Goal: Information Seeking & Learning: Learn about a topic

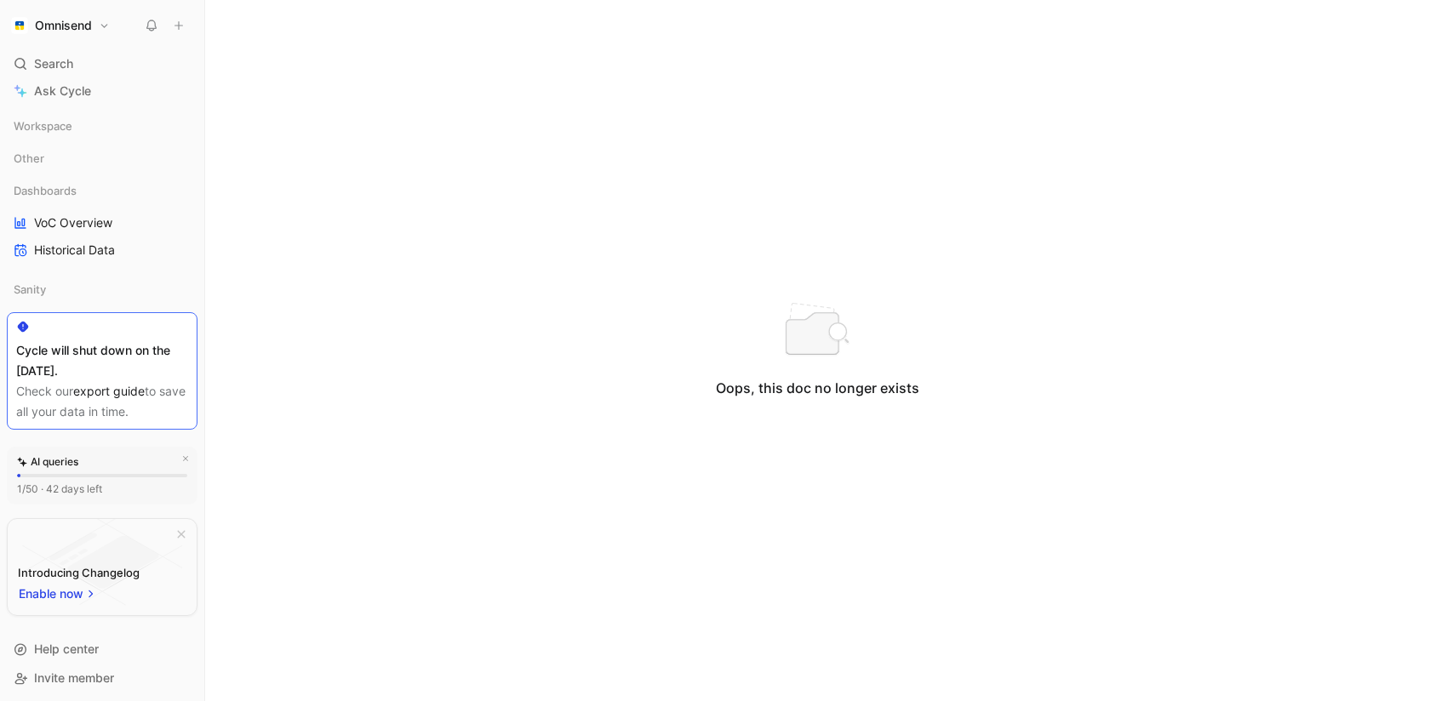
click at [86, 61] on div "Search ⌘ K" at bounding box center [102, 64] width 191 height 26
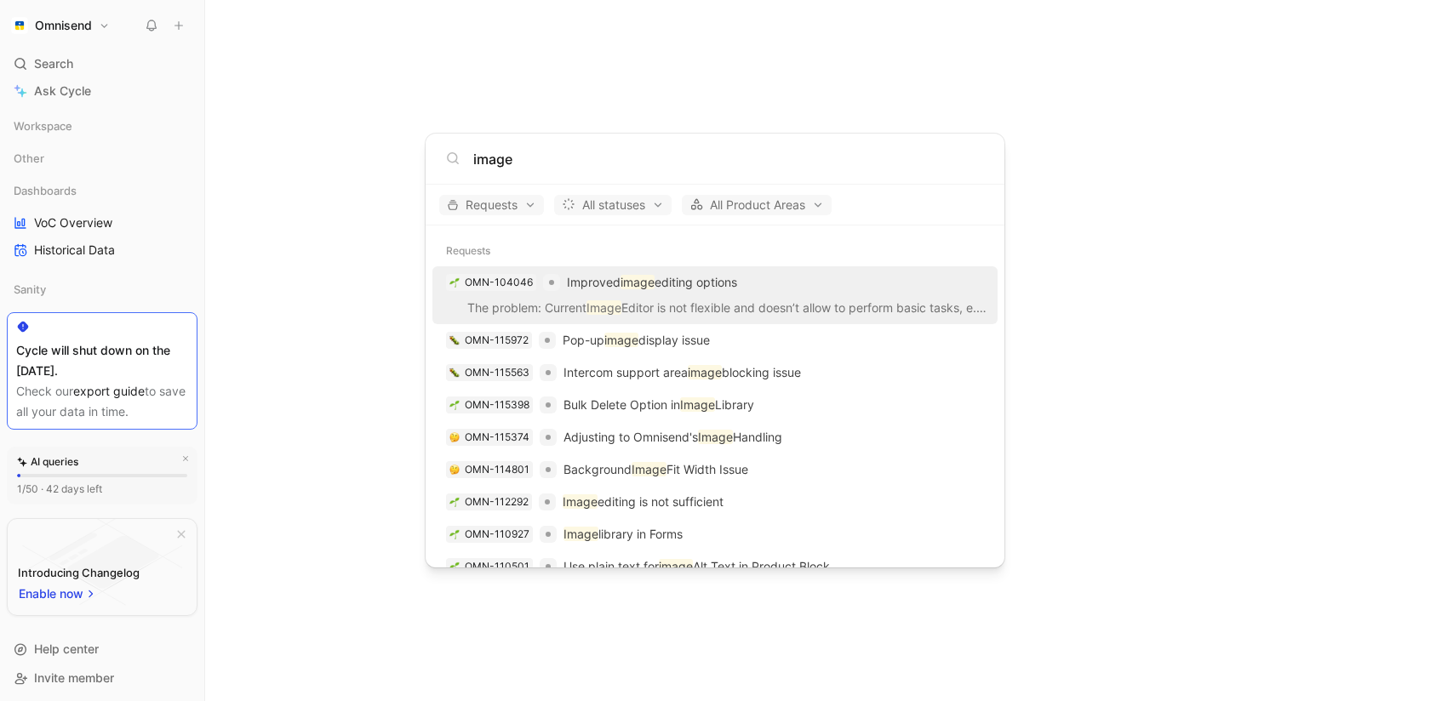
type input "image"
click at [718, 298] on p "The problem: Current Image Editor is not flexible and doesn’t allow to perform …" at bounding box center [715, 311] width 555 height 26
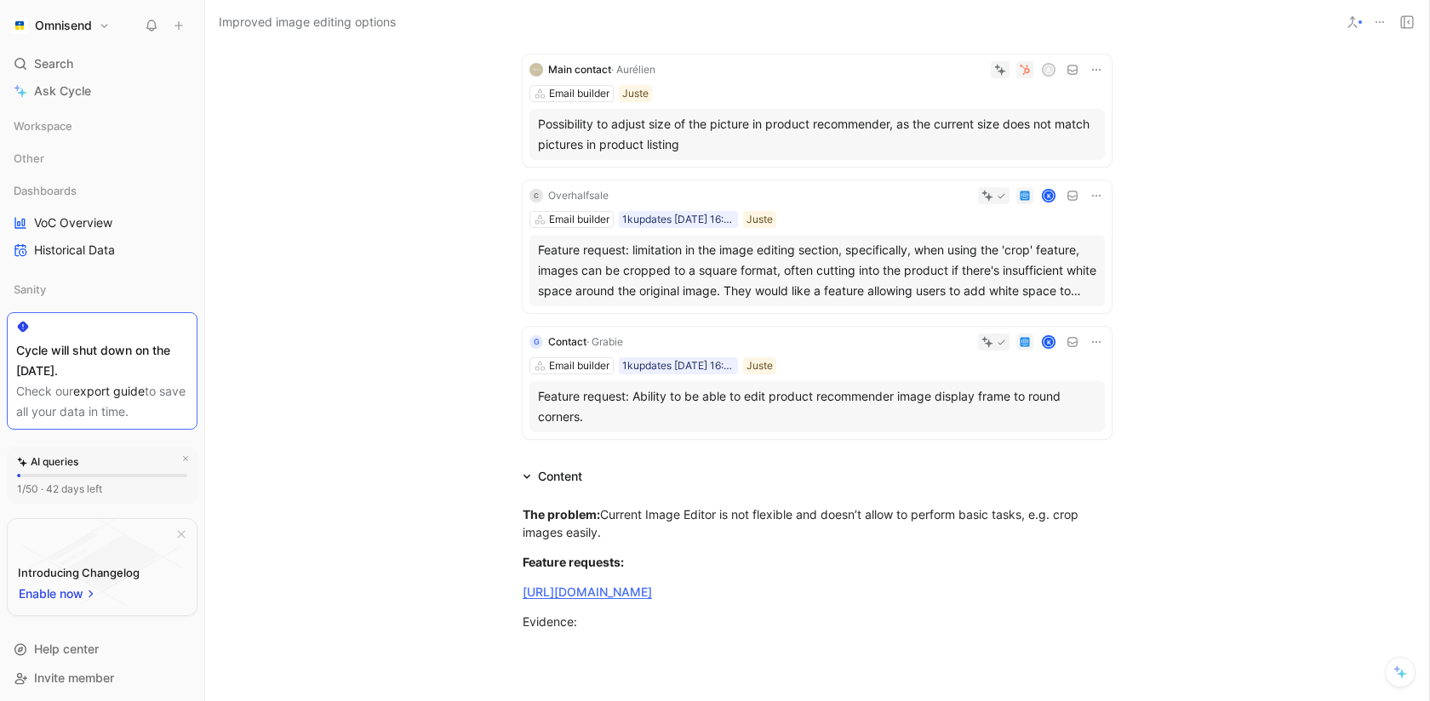
scroll to position [279, 0]
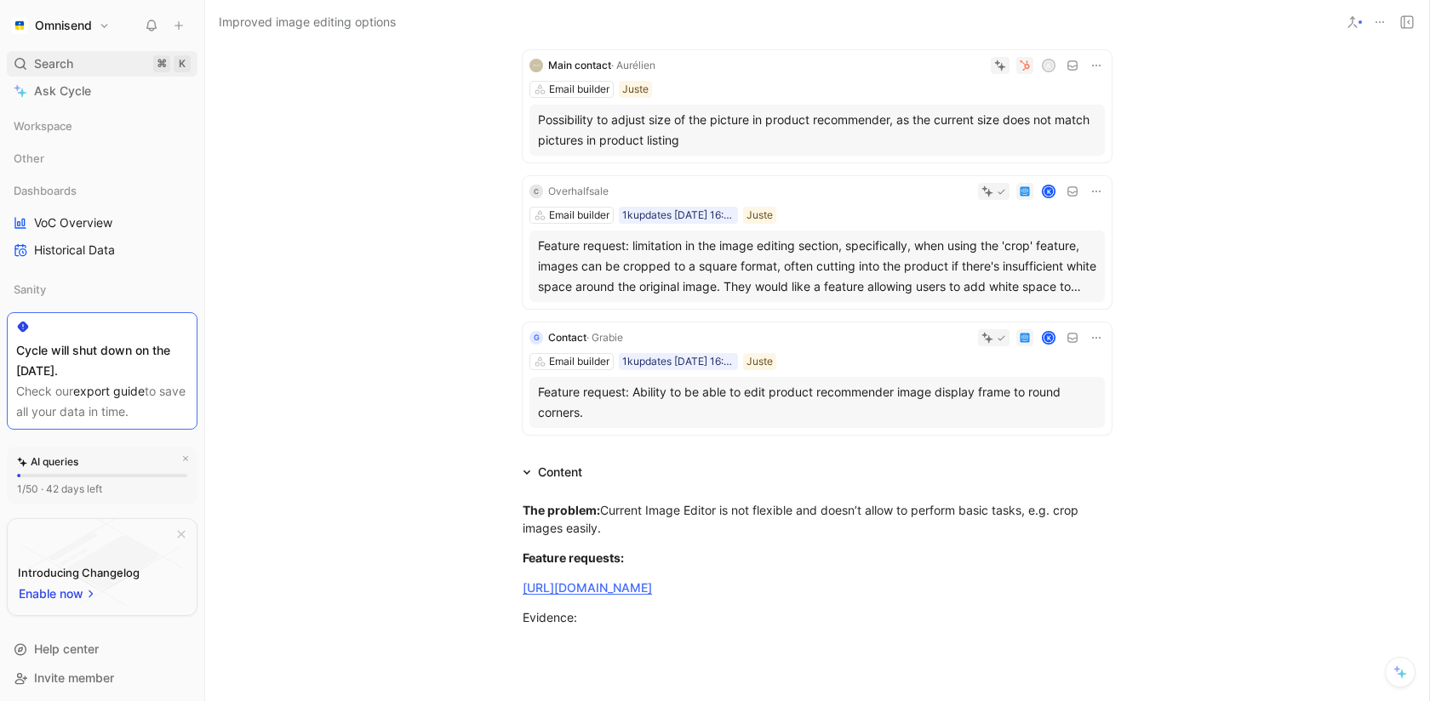
click at [83, 70] on div "Search ⌘ K" at bounding box center [102, 64] width 191 height 26
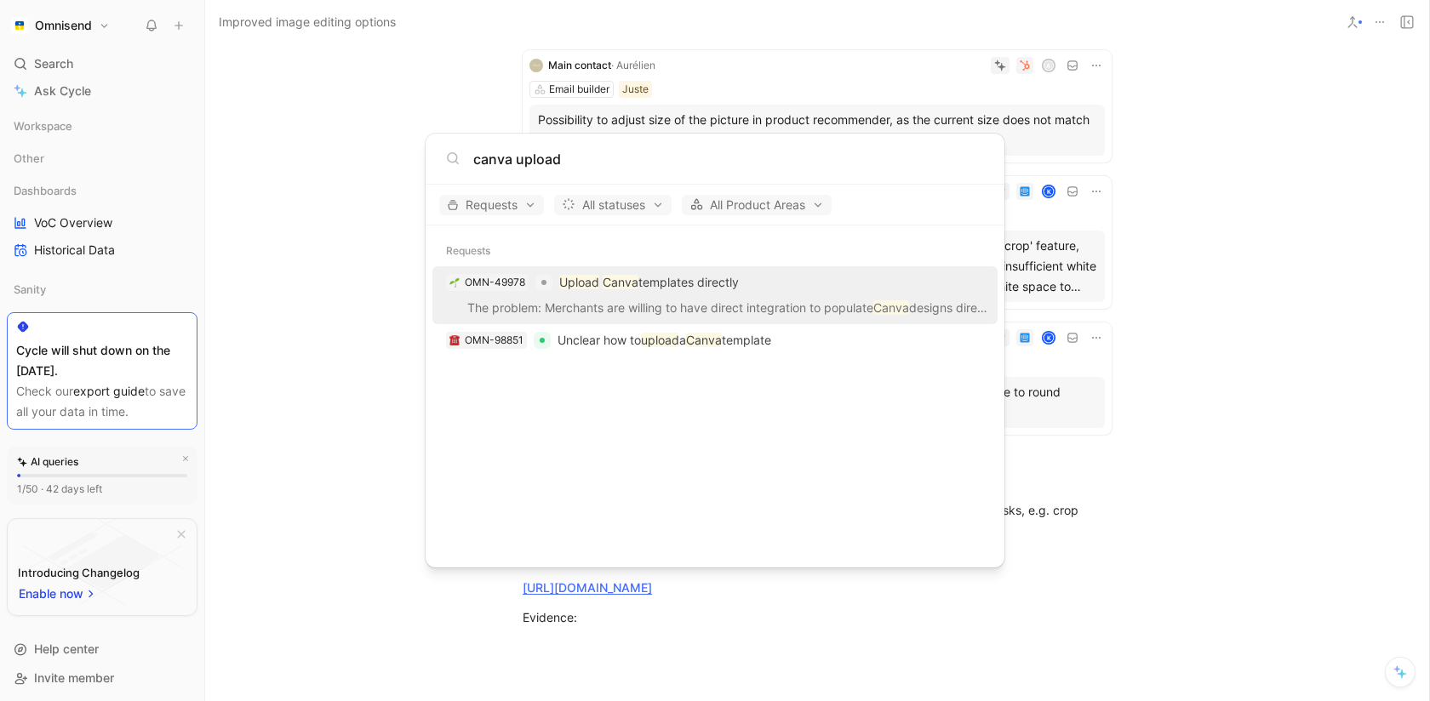
type input "canva upload"
click at [624, 290] on p "Upload Canva templates directly" at bounding box center [649, 282] width 180 height 20
